Goal: Ask a question

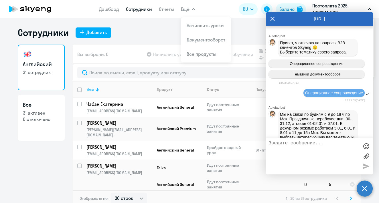
select select "30"
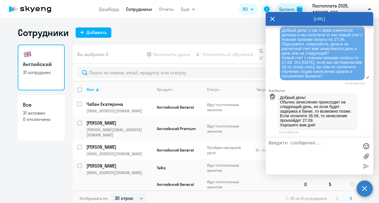
click at [305, 146] on textarea at bounding box center [314, 156] width 91 height 31
type textarea "а если [DATE] это [DATE], с этим не будет проблем?"
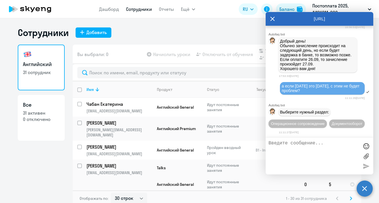
scroll to position [9552, 0]
click at [329, 126] on button "Документооборот" at bounding box center [347, 124] width 36 height 8
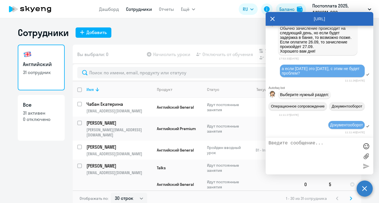
scroll to position [9569, 0]
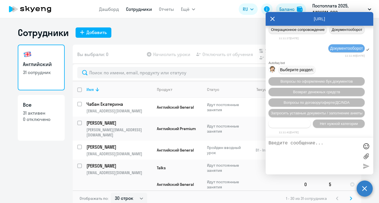
click at [303, 124] on span "Прочие вопросы" at bounding box center [290, 124] width 29 height 4
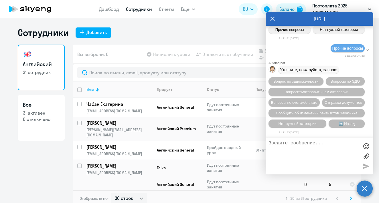
scroll to position [9752, 0]
click at [315, 101] on span "Вопросы по счетам/оплате" at bounding box center [294, 103] width 46 height 4
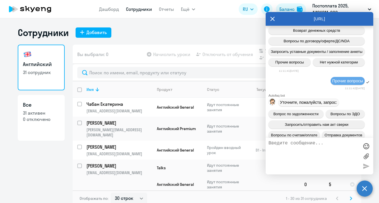
scroll to position [9473, 0]
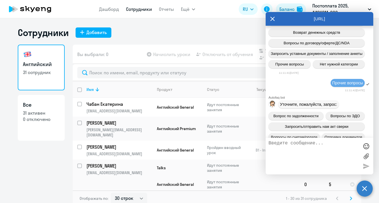
drag, startPoint x: 343, startPoint y: 89, endPoint x: 282, endPoint y: 42, distance: 77.0
copy span "Добрый день! у нас с вами изменился договор и мы получили от вас новый счет с н…"
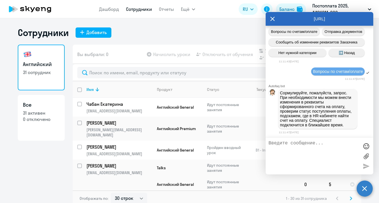
scroll to position [9823, 0]
click at [298, 150] on textarea at bounding box center [314, 156] width 91 height 31
paste textarea "Добрый день! у нас с вами изменился договор и мы получили от вас новый счет с н…"
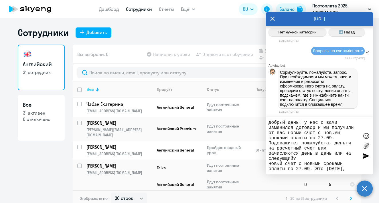
scroll to position [0, 0]
click at [269, 123] on textarea "Добрый день! у нас с вами изменился договор и мы получили от вас новый счет с н…" at bounding box center [314, 146] width 91 height 52
click at [302, 123] on textarea "Добрый день! у нас с вами изменился договор и мы получили от вас новый счет с н…" at bounding box center [314, 146] width 91 height 52
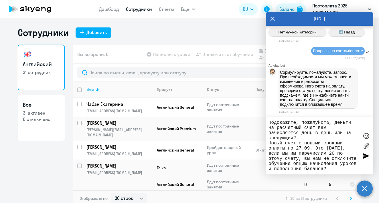
click at [310, 162] on textarea "Добрый день! я получила ответ на свой вопрос: у нас с вами изменился договор и …" at bounding box center [314, 146] width 91 height 52
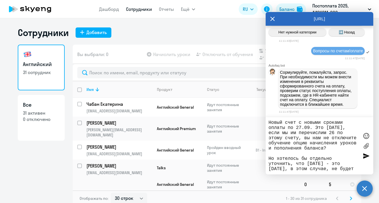
scroll to position [57, 0]
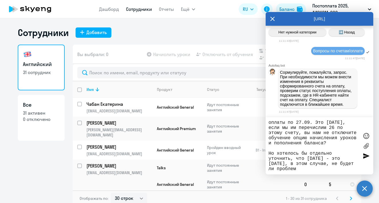
type textarea "Добрый день! я получила ответ на свой вопрос: у нас с вами изменился договор и …"
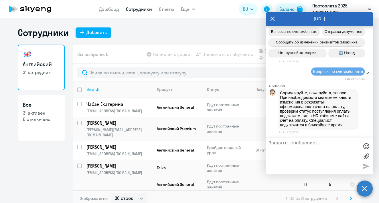
scroll to position [9909, 0]
